Goal: Book appointment/travel/reservation

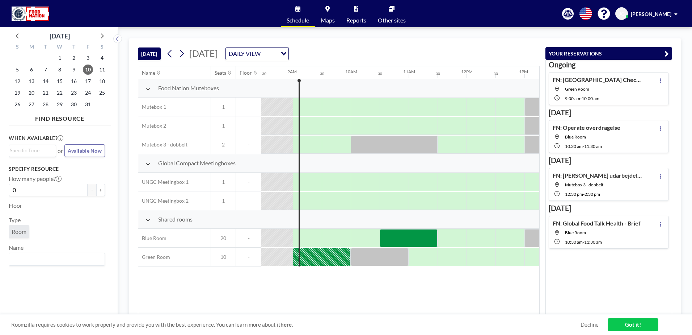
scroll to position [0, 492]
click at [328, 252] on div at bounding box center [319, 257] width 58 height 18
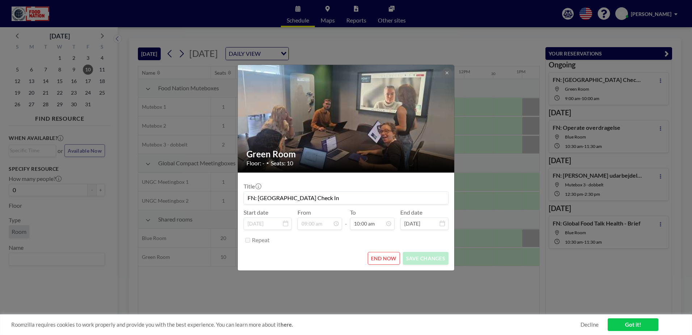
click at [328, 252] on div "END NOW SAVE CHANGES" at bounding box center [346, 258] width 205 height 13
click at [376, 258] on button "END NOW" at bounding box center [384, 258] width 32 height 13
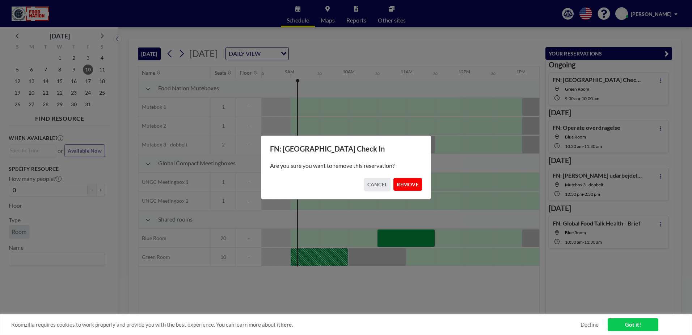
click at [412, 186] on button "REMOVE" at bounding box center [408, 184] width 29 height 13
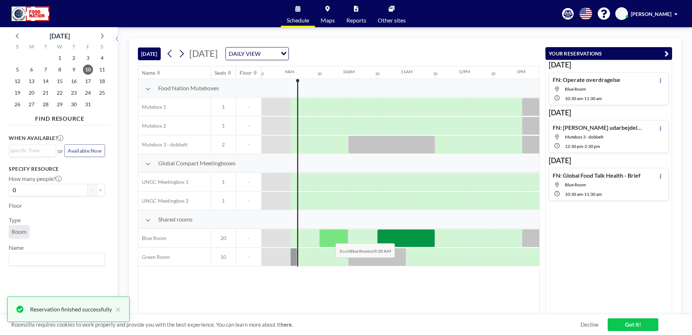
click at [330, 237] on div at bounding box center [333, 238] width 29 height 18
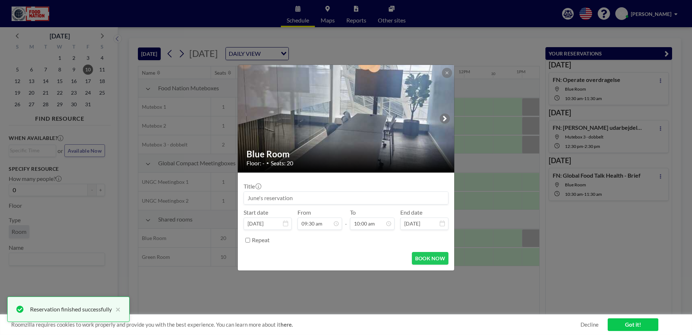
click at [311, 197] on input at bounding box center [346, 198] width 204 height 12
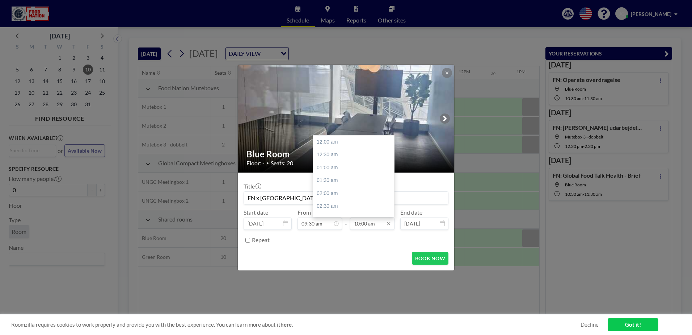
scroll to position [258, 0]
type input "FN x [GEOGRAPHIC_DATA]"
click at [337, 156] on div "10:30 am" at bounding box center [355, 154] width 85 height 13
type input "10:30 am"
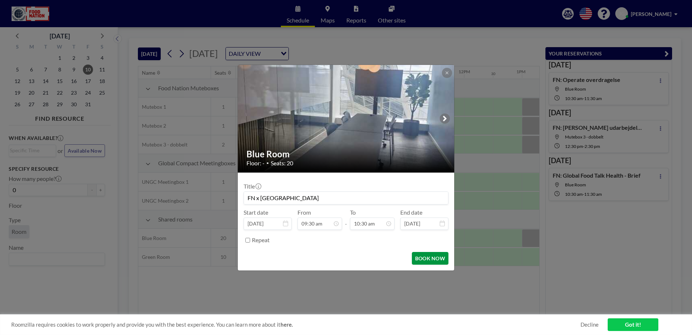
click at [429, 256] on button "BOOK NOW" at bounding box center [430, 258] width 37 height 13
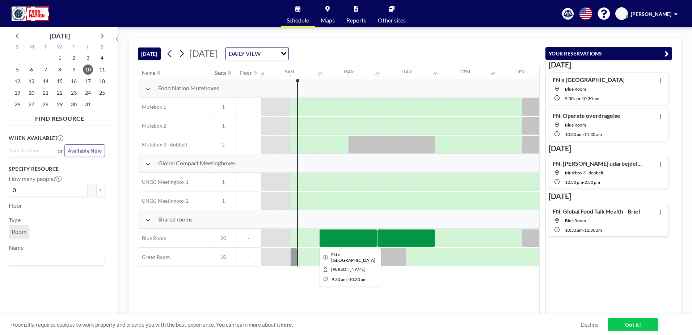
click at [350, 234] on div at bounding box center [348, 238] width 58 height 18
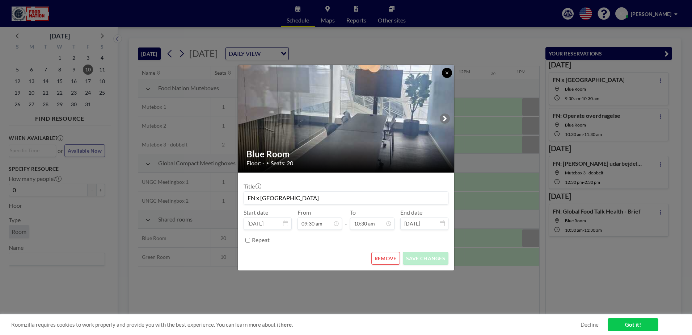
click at [449, 72] on icon at bounding box center [447, 73] width 4 height 4
